Goal: Task Accomplishment & Management: Manage account settings

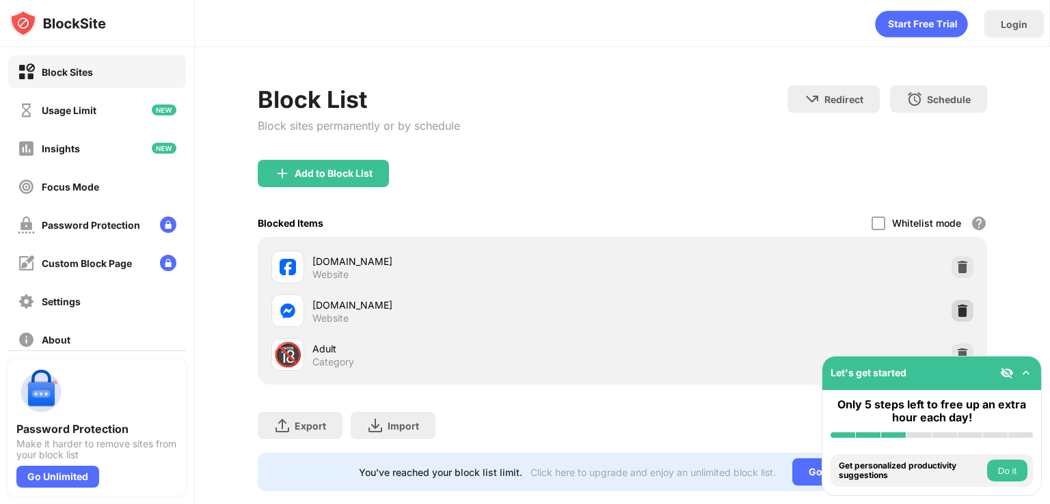
click at [955, 315] on img at bounding box center [962, 311] width 14 height 14
